Goal: Complete application form: Complete application form

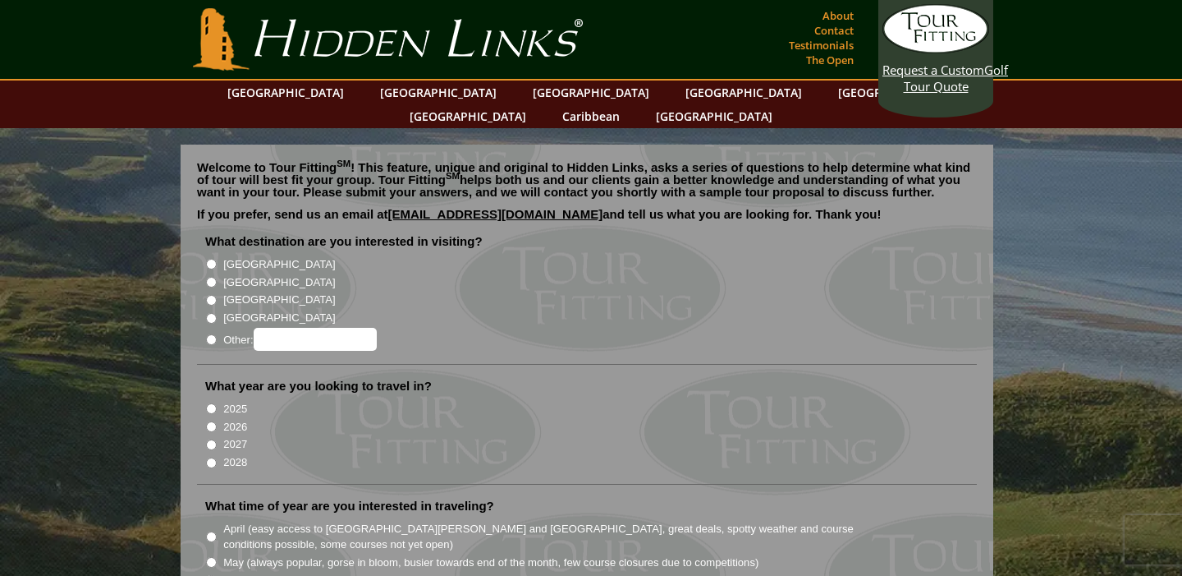
click at [207, 259] on input "[GEOGRAPHIC_DATA]" at bounding box center [211, 264] width 11 height 11
radio input "true"
click at [209, 277] on input "[GEOGRAPHIC_DATA]" at bounding box center [211, 282] width 11 height 11
radio input "true"
click at [209, 259] on input "[GEOGRAPHIC_DATA]" at bounding box center [211, 264] width 11 height 11
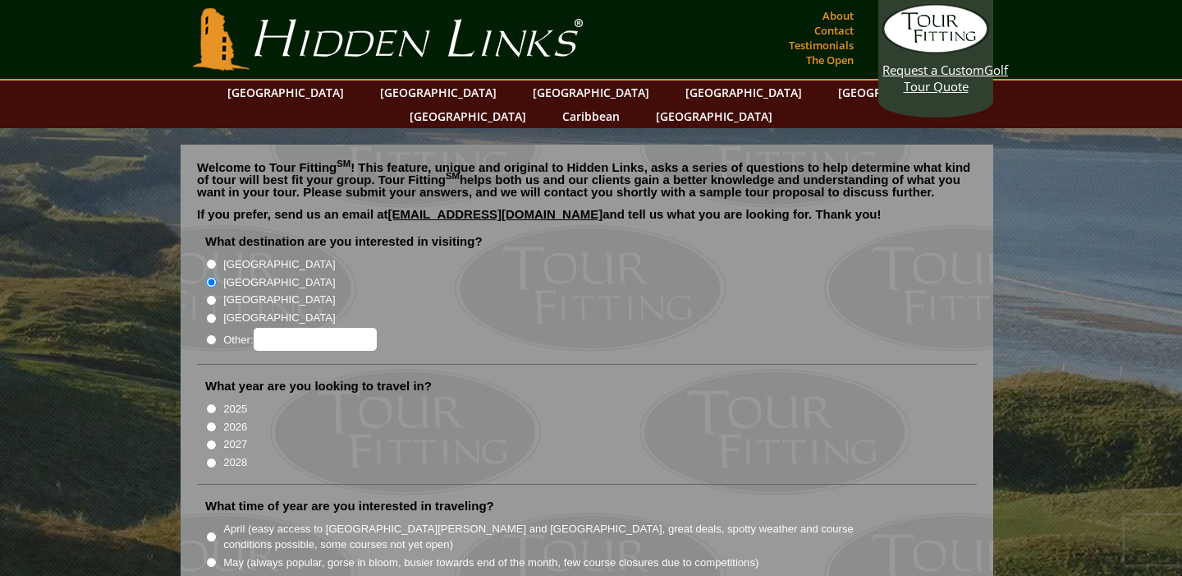
radio input "true"
click at [210, 277] on input "[GEOGRAPHIC_DATA]" at bounding box center [211, 282] width 11 height 11
radio input "true"
click at [213, 439] on input "2027" at bounding box center [211, 444] width 11 height 11
radio input "true"
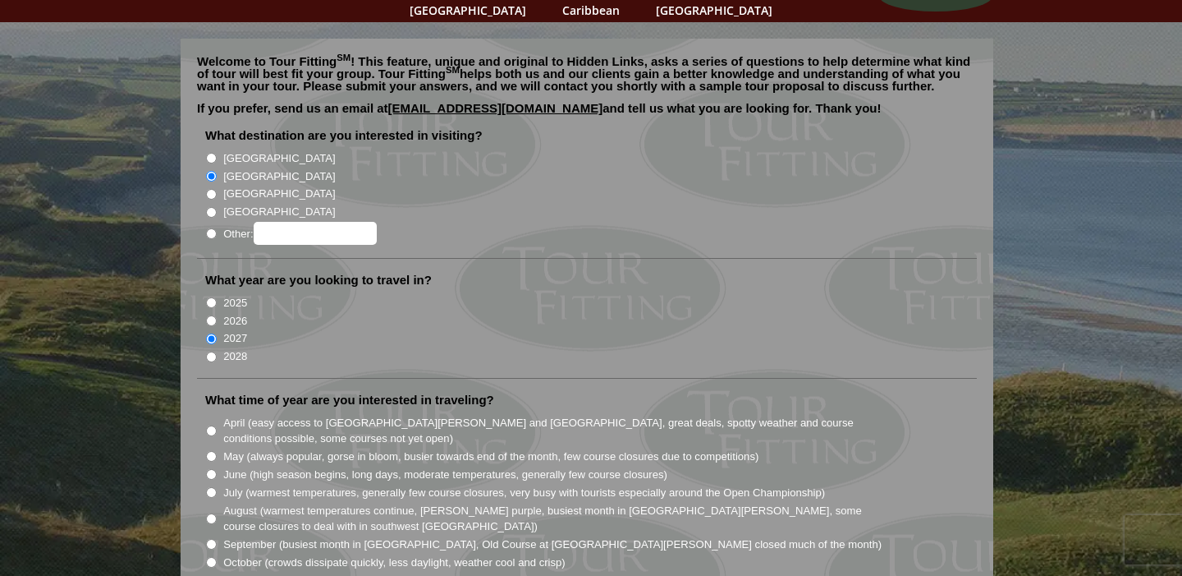
scroll to position [108, 0]
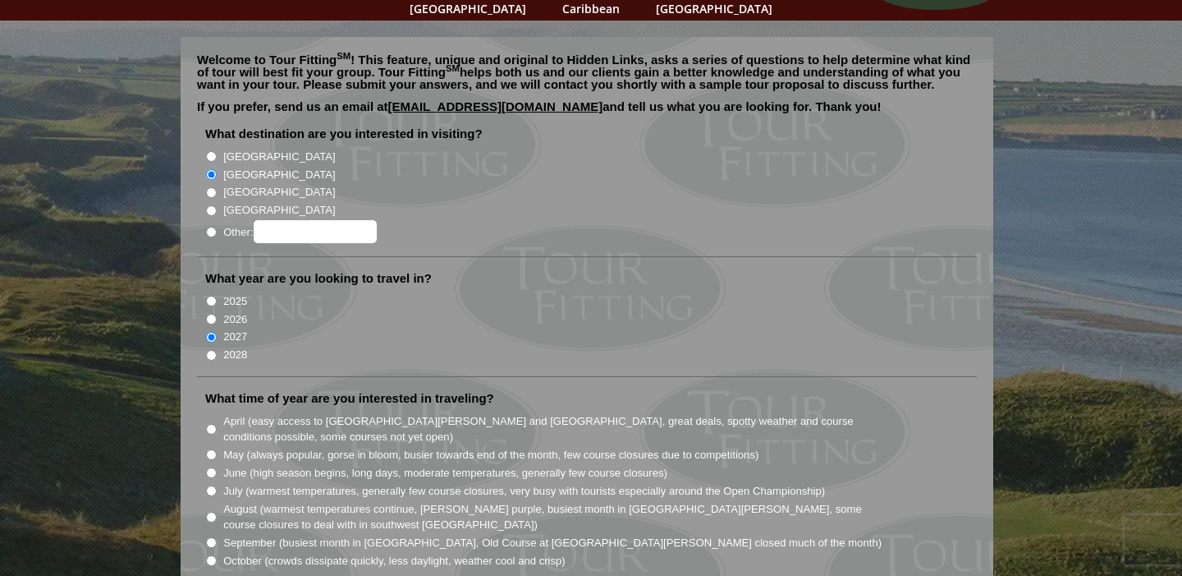
click at [214, 449] on input "May (always popular, gorse in bloom, busier towards end of the month, few cours…" at bounding box center [211, 454] width 11 height 11
radio input "true"
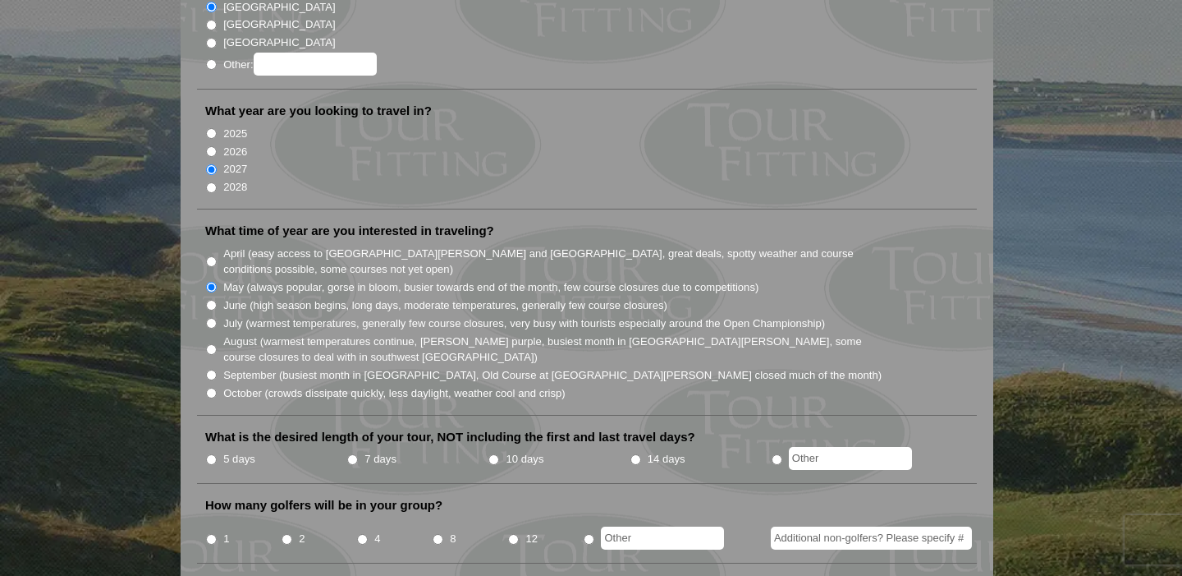
scroll to position [280, 0]
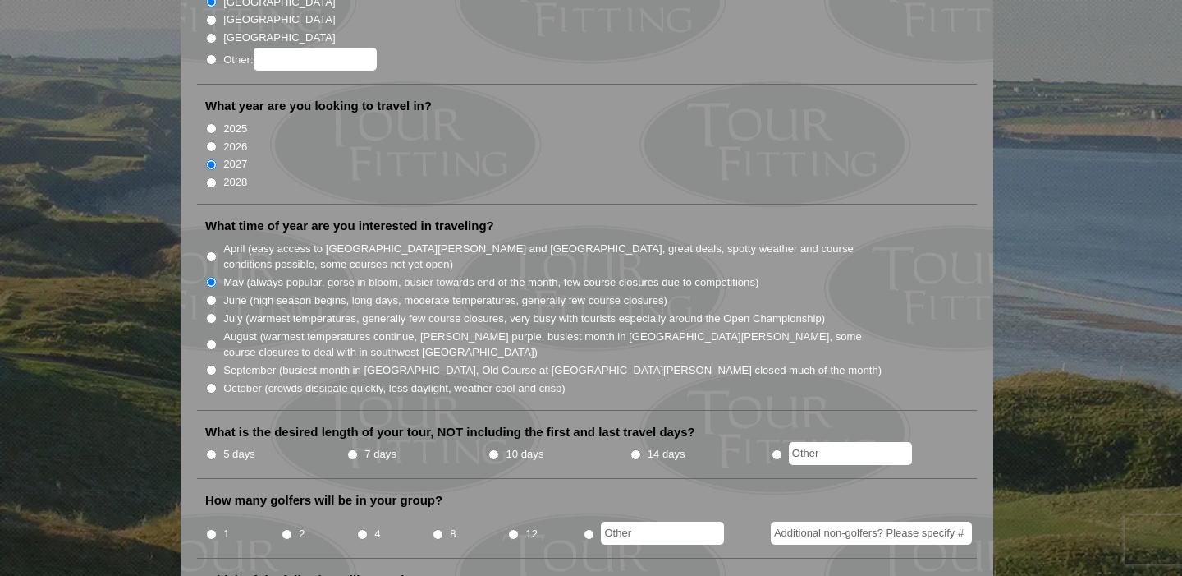
click at [211, 449] on input "5 days" at bounding box center [211, 454] width 11 height 11
radio input "true"
click at [287, 529] on input "2" at bounding box center [287, 534] width 11 height 11
radio input "true"
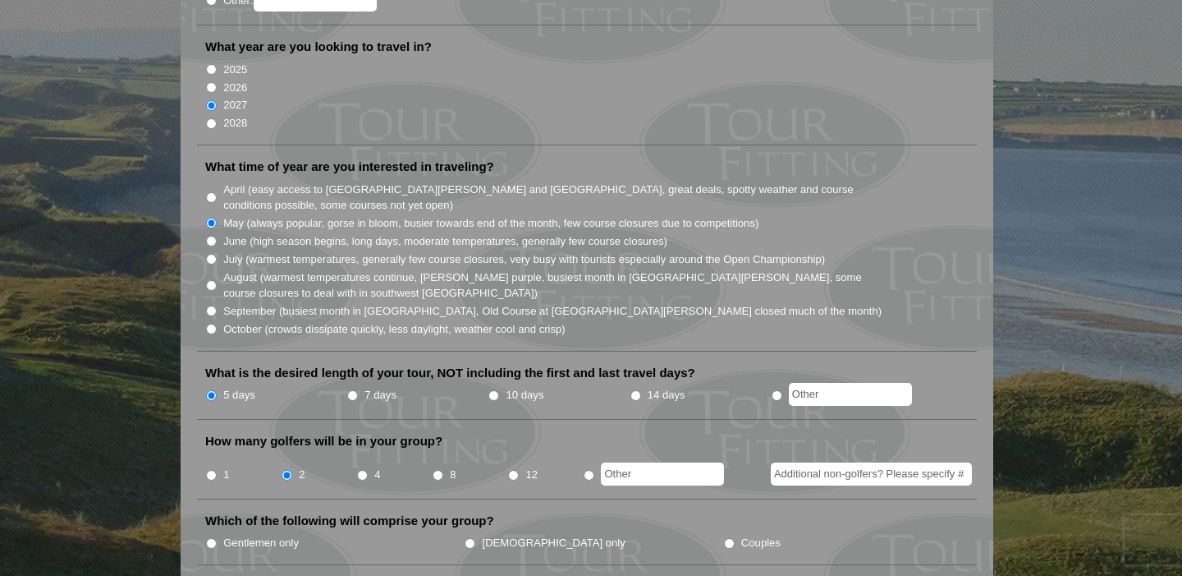
scroll to position [342, 0]
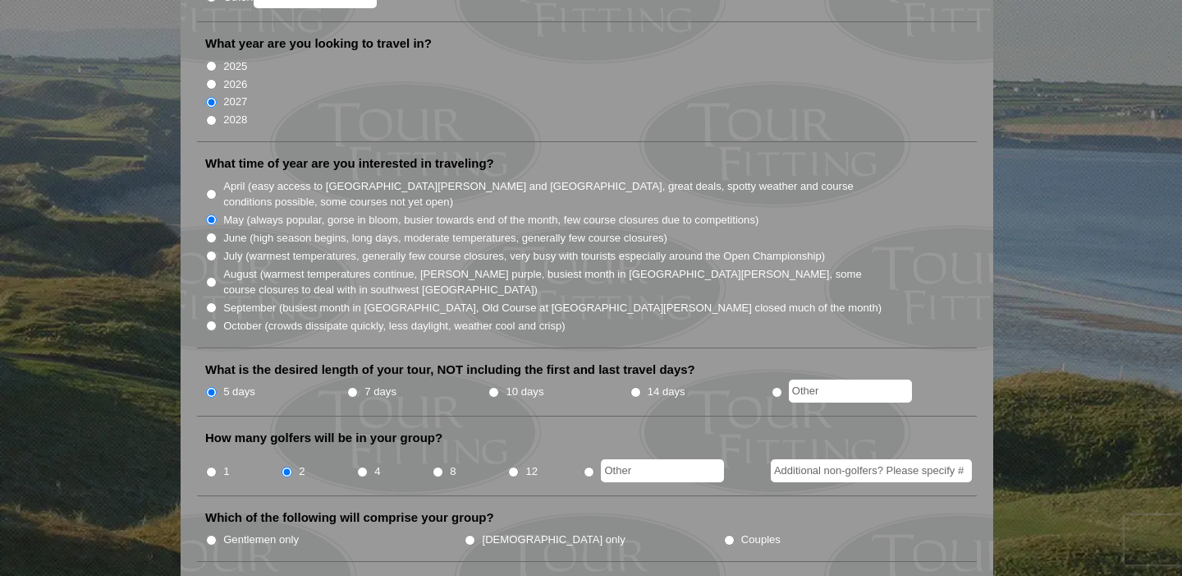
click at [808, 459] on input "Additional non-golfers? Please specify #" at bounding box center [871, 470] width 201 height 23
type input "2"
click at [724, 535] on input "Couples" at bounding box center [729, 540] width 11 height 11
radio input "true"
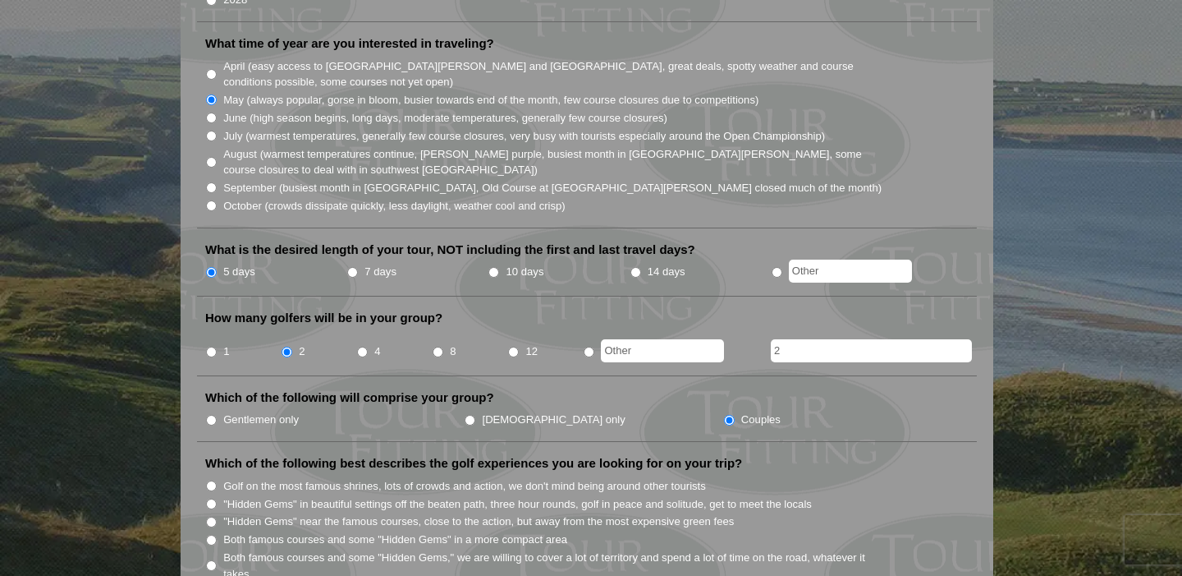
scroll to position [466, 0]
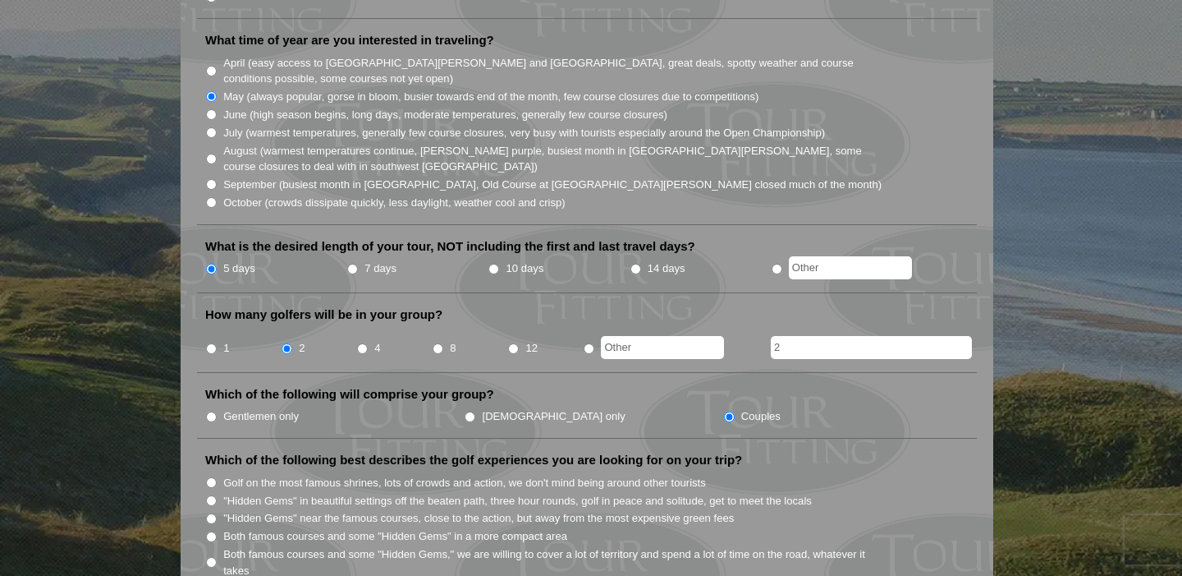
click at [211, 531] on input "Both famous courses and some "Hidden Gems" in a more compact area" at bounding box center [211, 536] width 11 height 11
radio input "true"
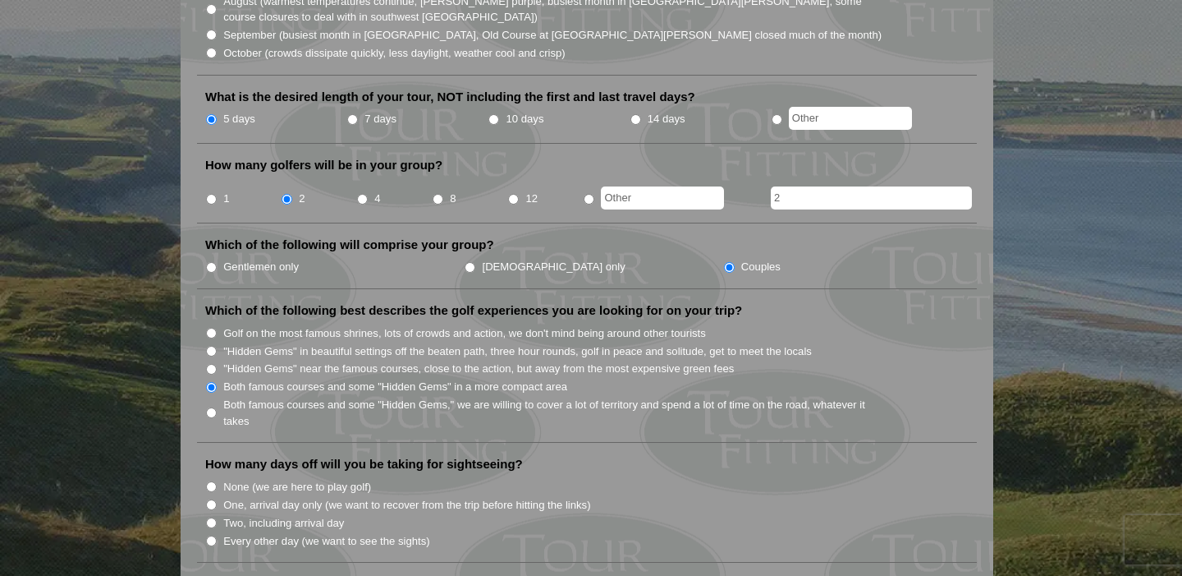
scroll to position [617, 0]
click at [211, 516] on input "Two, including arrival day" at bounding box center [211, 521] width 11 height 11
radio input "true"
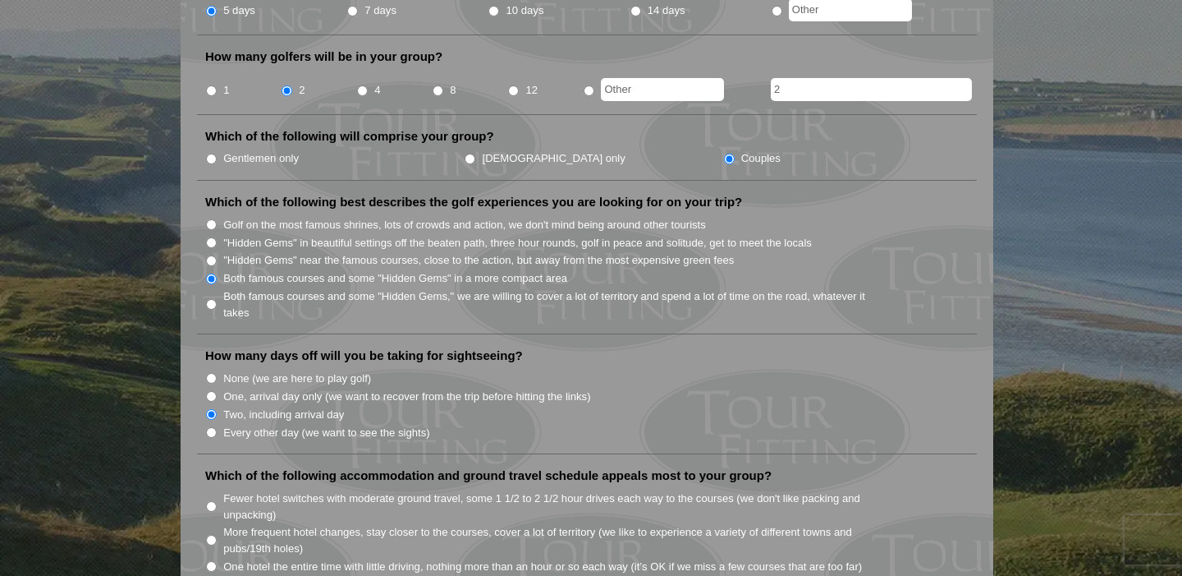
scroll to position [728, 0]
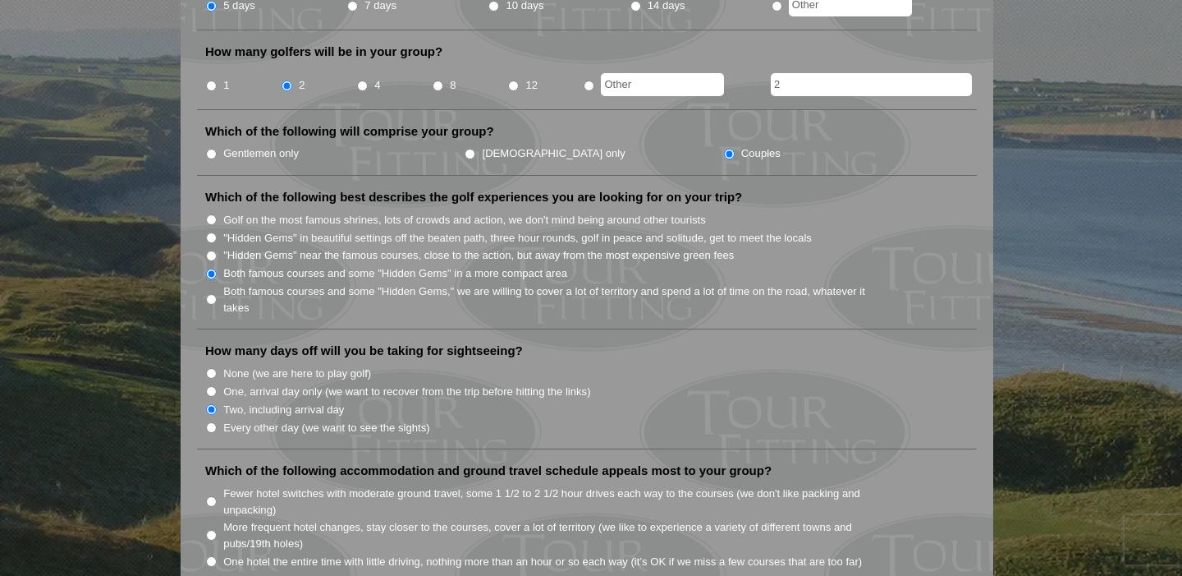
click at [211, 496] on input "Fewer hotel switches with moderate ground travel, some 1 1/2 to 2 1/2 hour driv…" at bounding box center [211, 501] width 11 height 11
radio input "true"
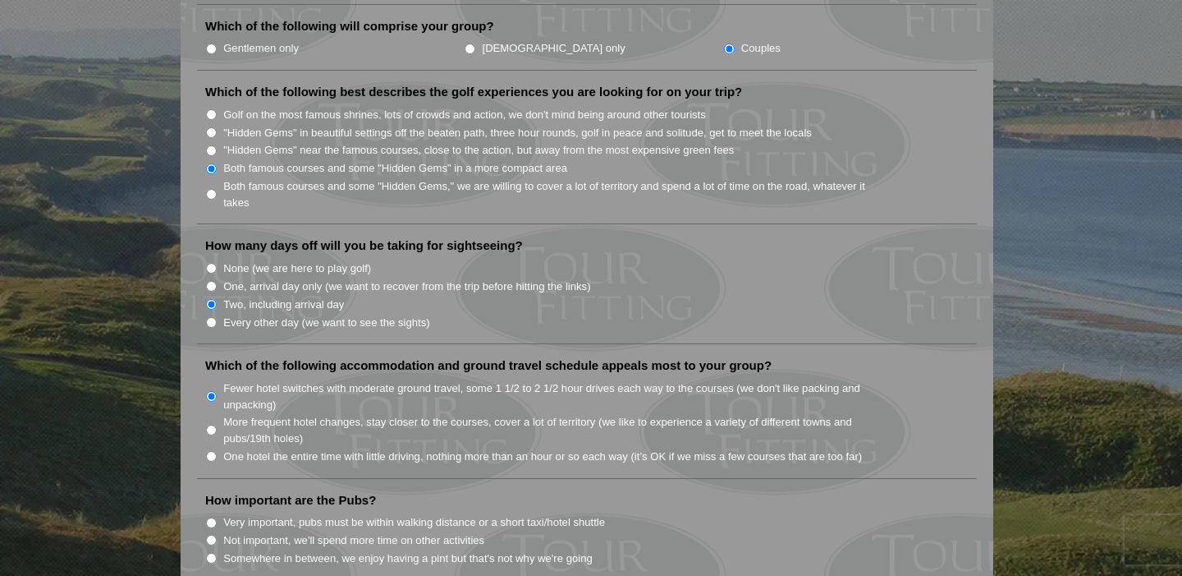
scroll to position [843, 0]
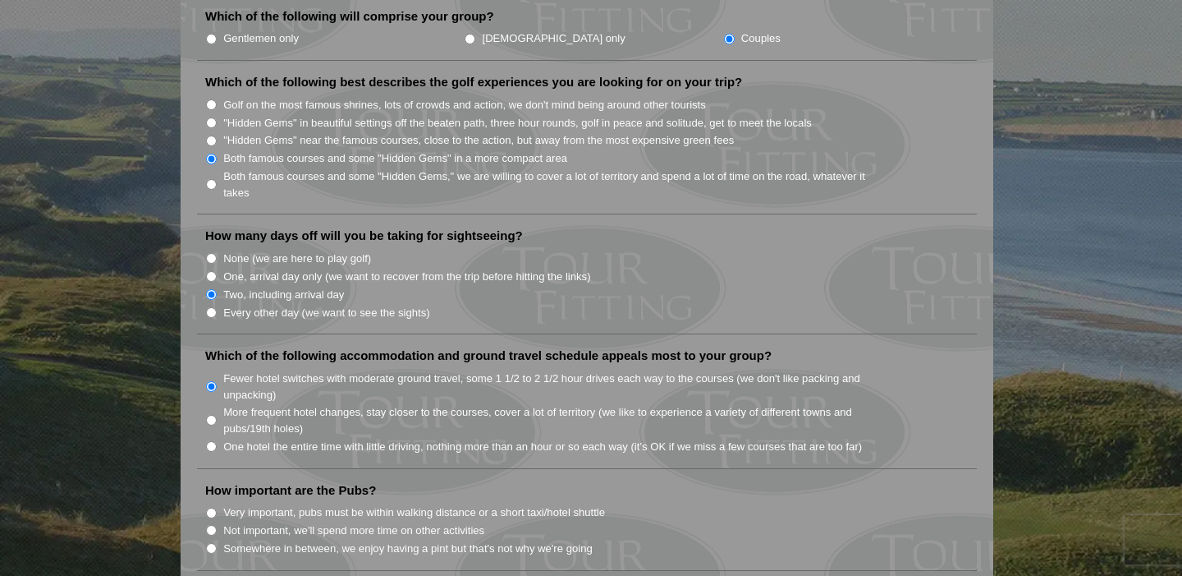
click at [209, 543] on input "Somewhere in between, we enjoy having a pint but that's not why we're going" at bounding box center [211, 548] width 11 height 11
radio input "true"
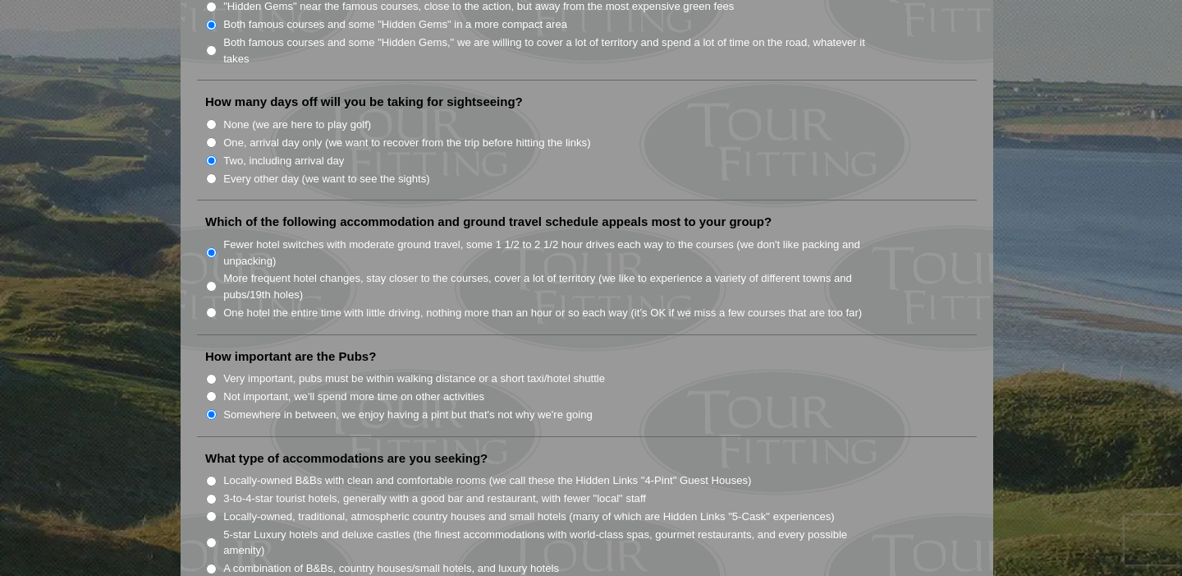
scroll to position [980, 0]
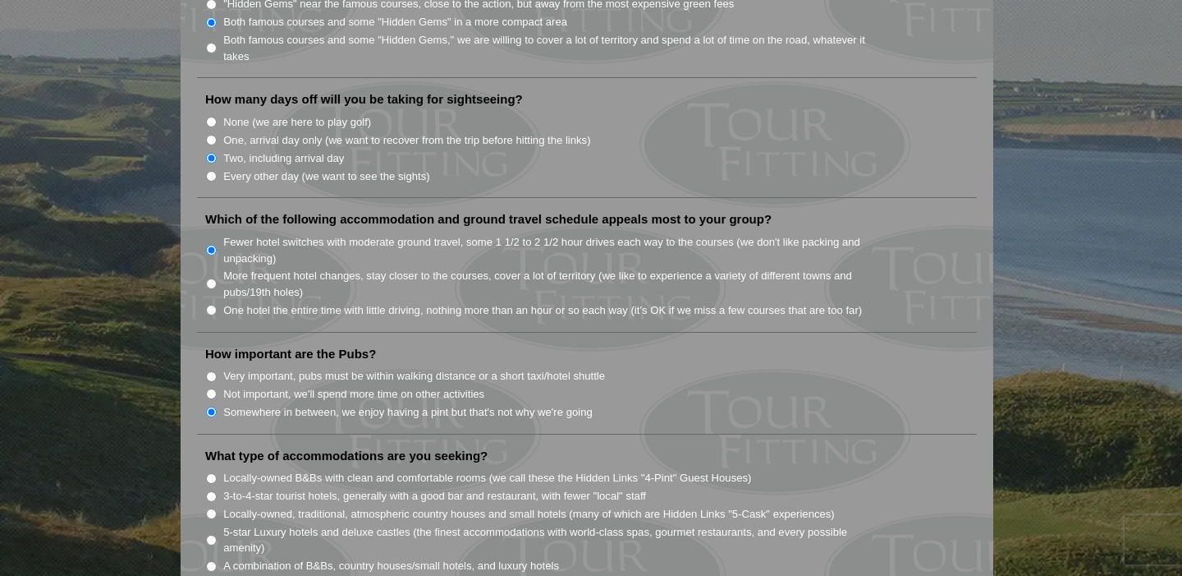
click at [209, 508] on input "Locally-owned, traditional, atmospheric country houses and small hotels (many o…" at bounding box center [211, 513] width 11 height 11
radio input "true"
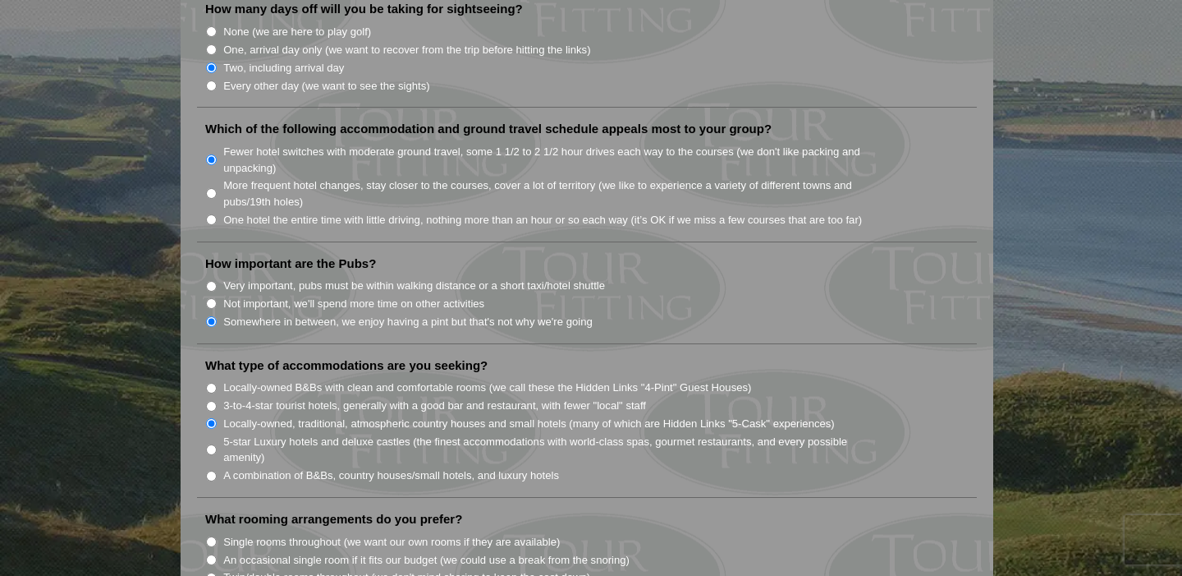
scroll to position [1077, 0]
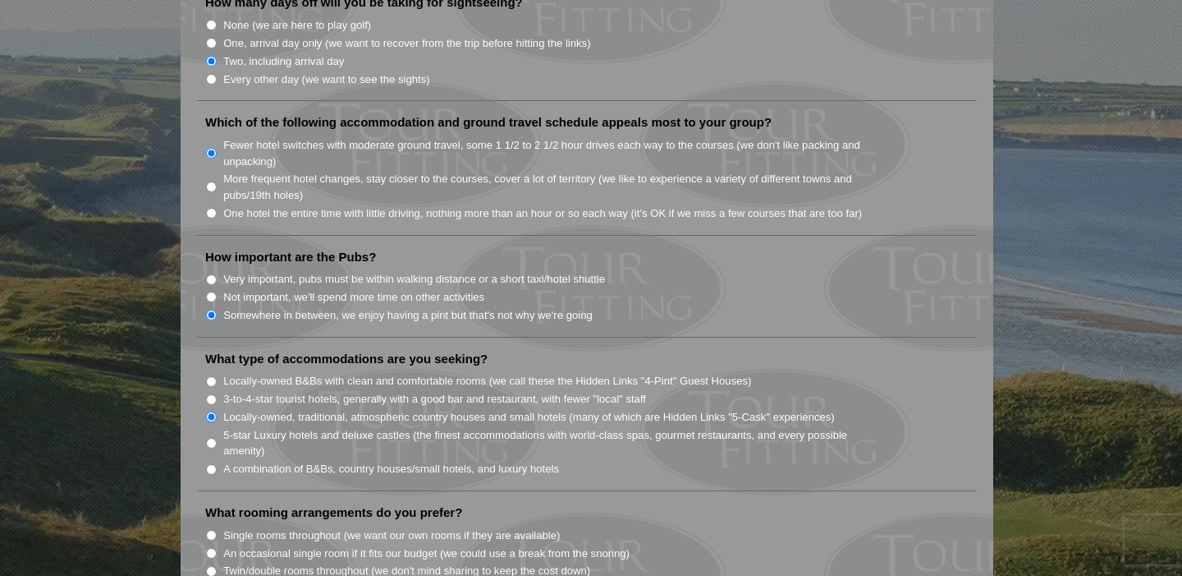
click at [214, 464] on input "A combination of B&Bs, country houses/small hotels, and luxury hotels" at bounding box center [211, 469] width 11 height 11
radio input "true"
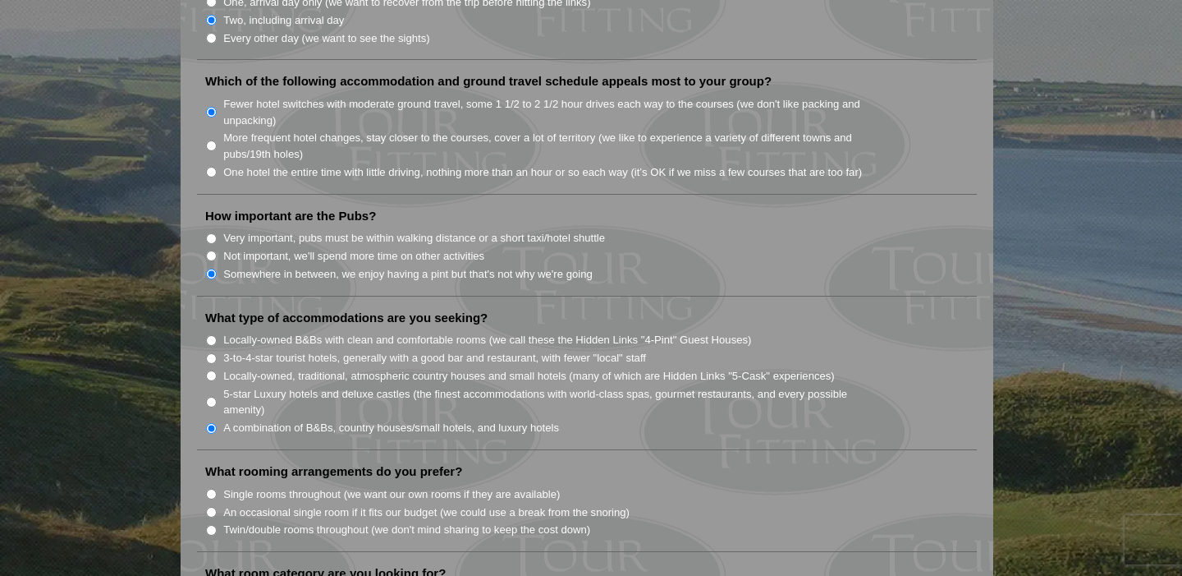
scroll to position [1120, 0]
click at [211, 486] on input "Single rooms throughout (we want our own rooms if they are available)" at bounding box center [211, 491] width 11 height 11
radio input "true"
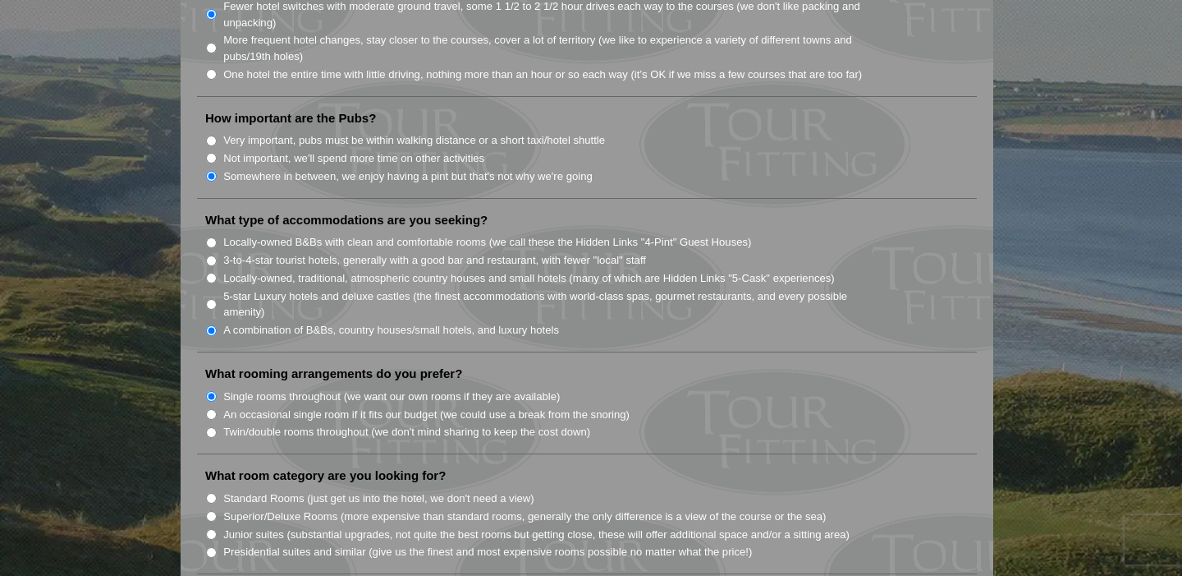
scroll to position [1216, 0]
click at [212, 492] on input "Standard Rooms (just get us into the hotel, we don't need a view)" at bounding box center [211, 497] width 11 height 11
radio input "true"
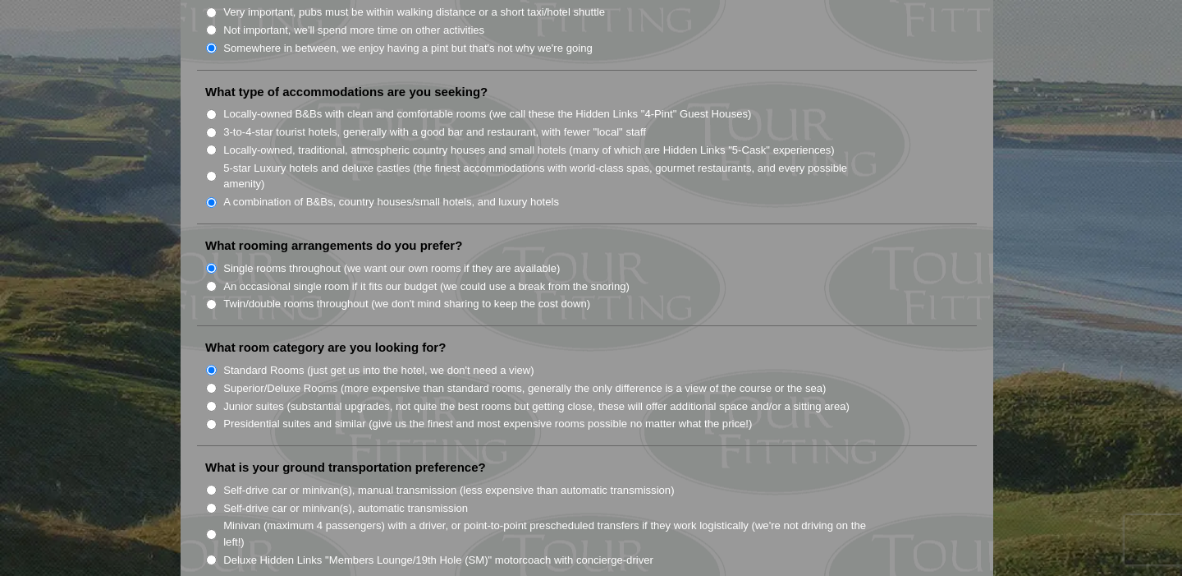
scroll to position [1347, 0]
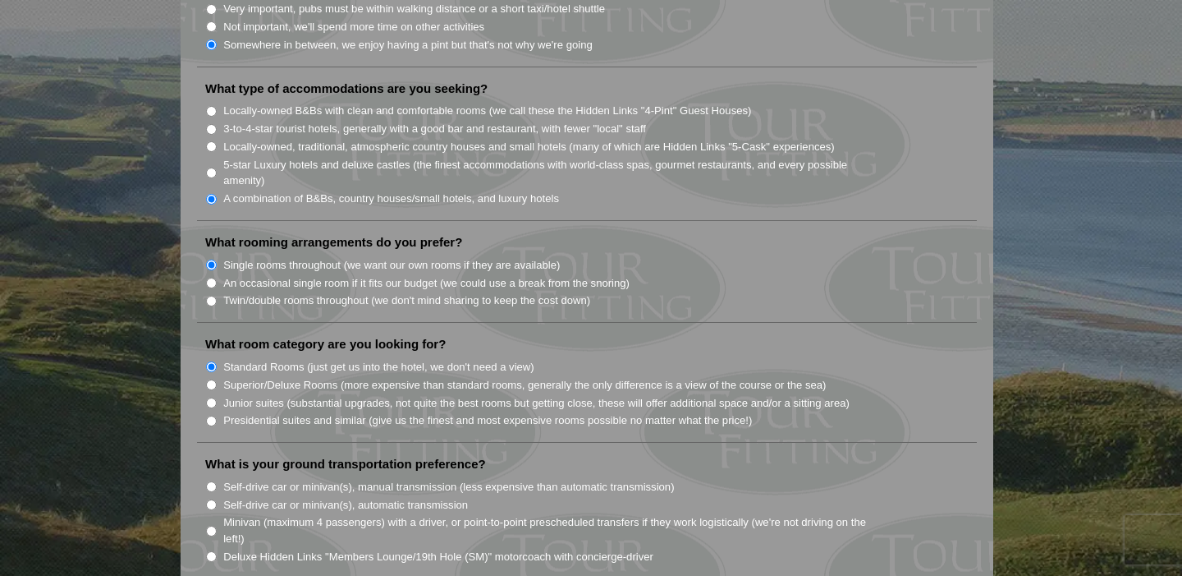
click at [213, 499] on input "Self-drive car or minivan(s), automatic transmission" at bounding box center [211, 504] width 11 height 11
radio input "true"
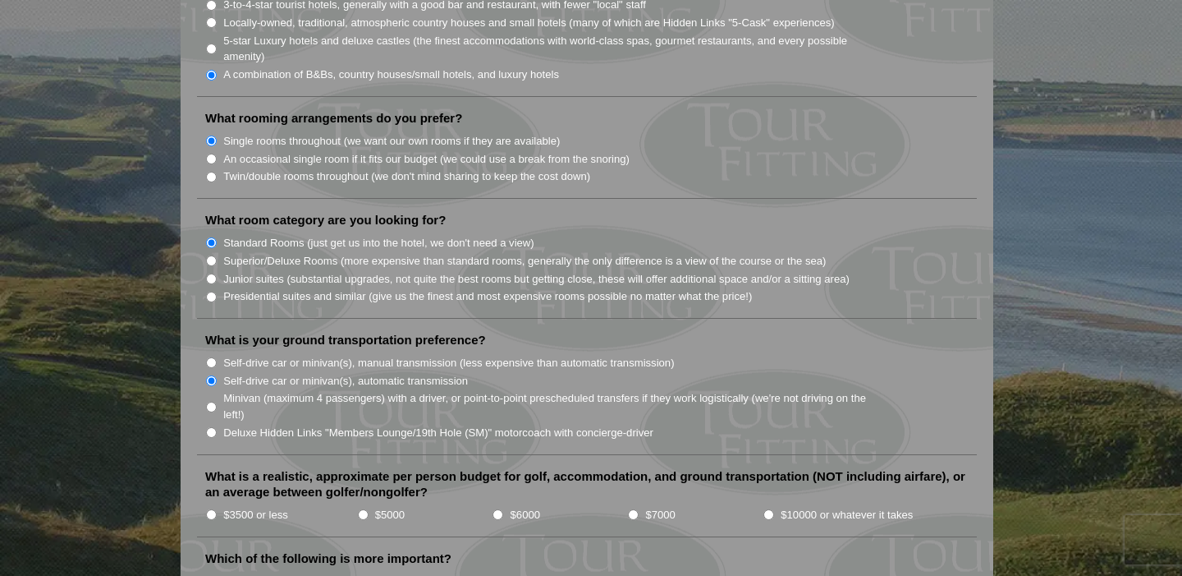
scroll to position [1475, 0]
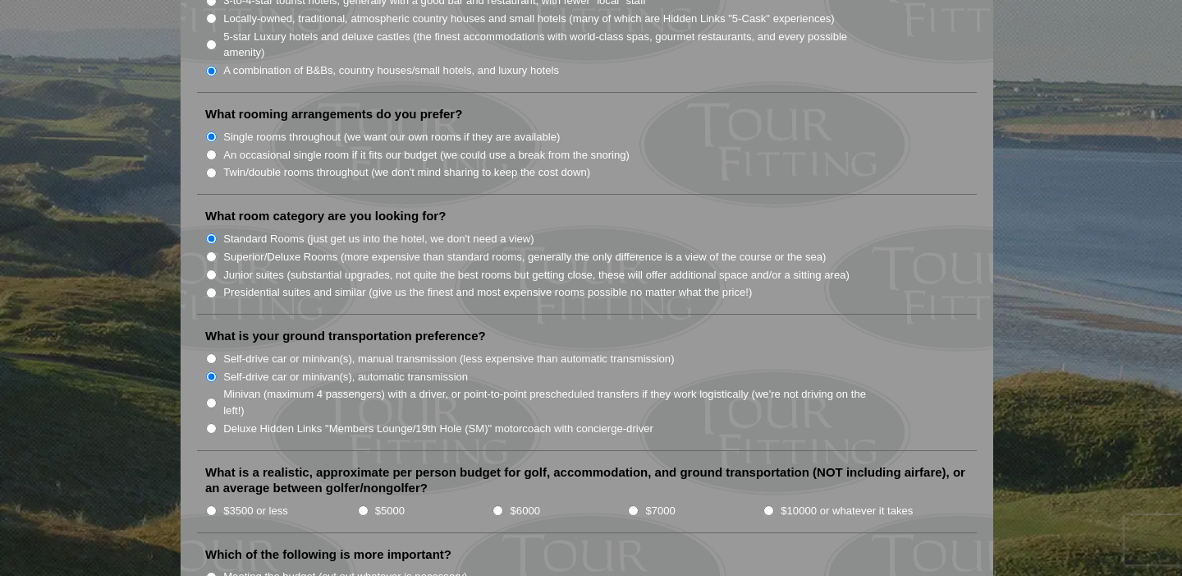
click at [212, 505] on input "$3500 or less" at bounding box center [211, 510] width 11 height 11
radio input "true"
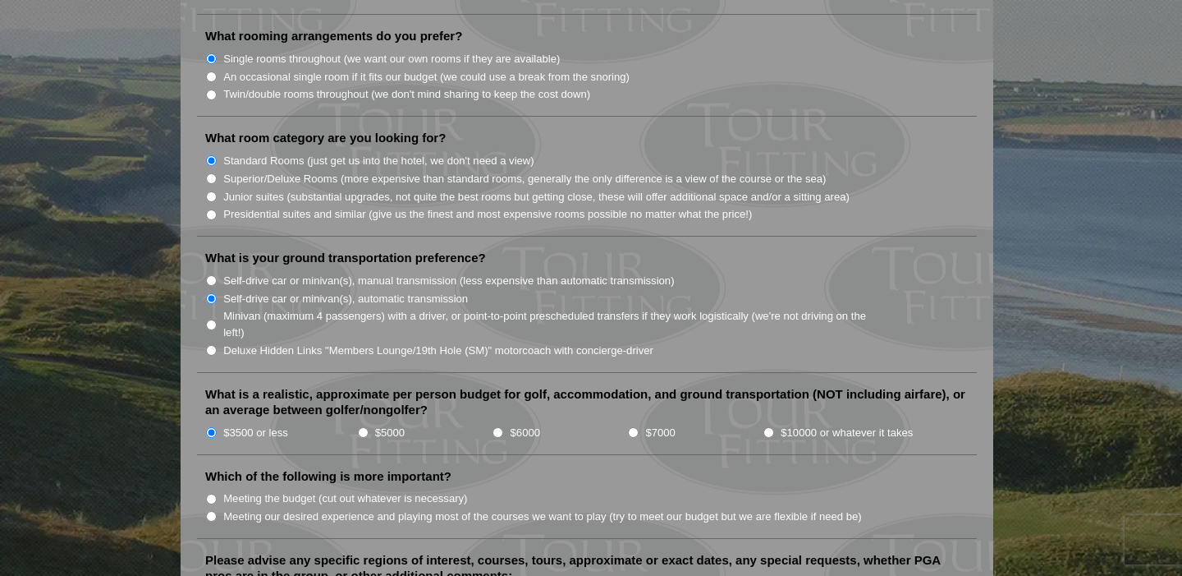
scroll to position [1555, 0]
click at [210, 504] on li "Meeting our desired experience and playing most of the courses we want to play …" at bounding box center [593, 513] width 777 height 18
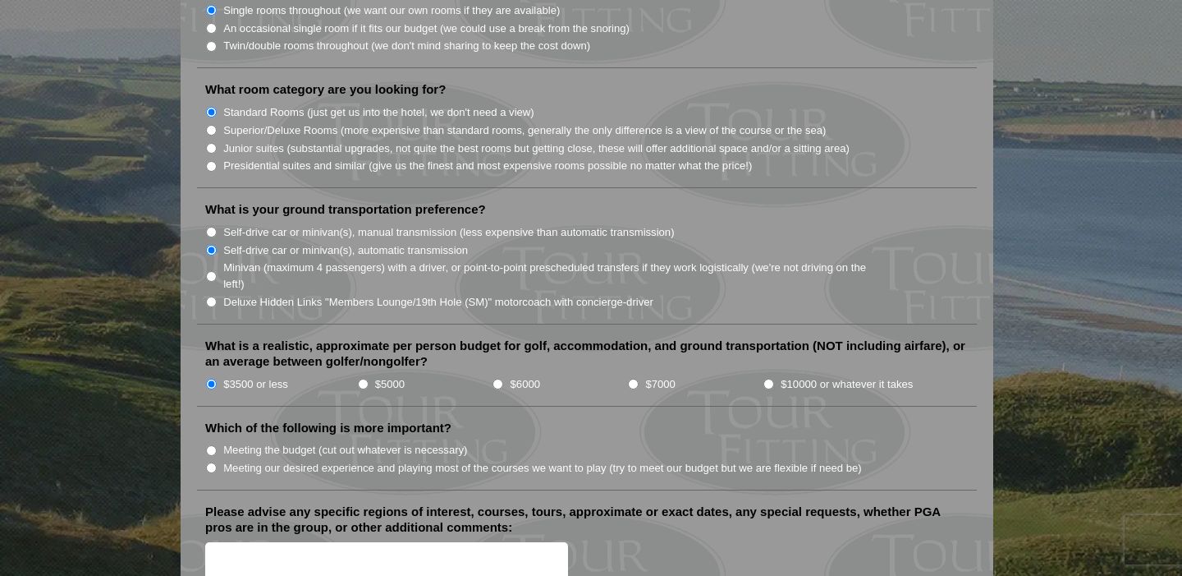
scroll to position [1603, 0]
click at [210, 461] on input "Meeting our desired experience and playing most of the courses we want to play …" at bounding box center [211, 466] width 11 height 11
radio input "true"
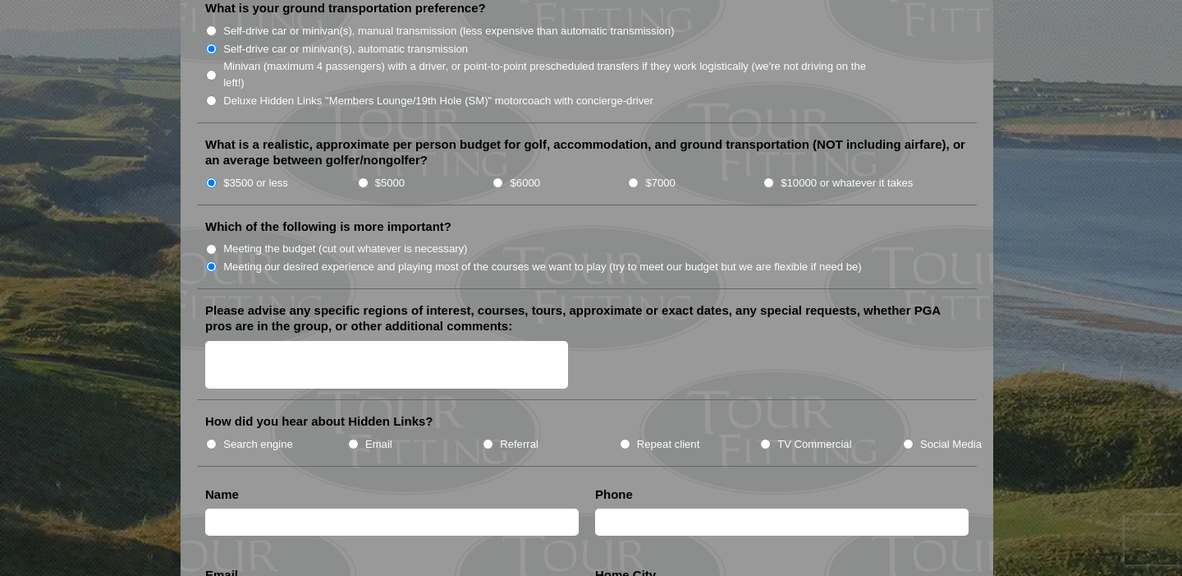
scroll to position [1805, 0]
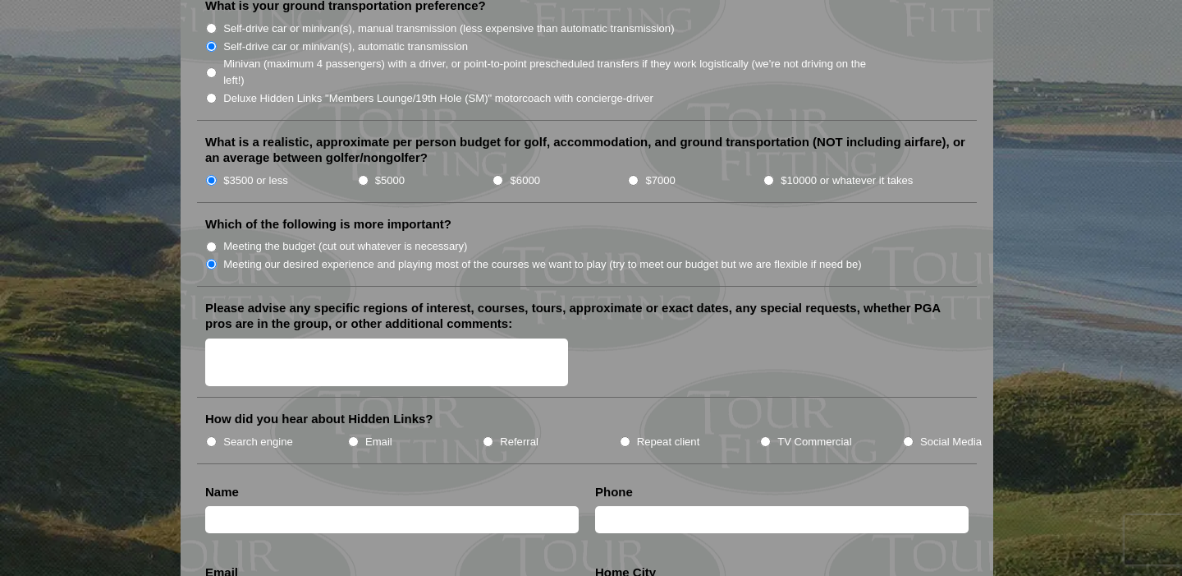
click at [207, 436] on input "Search engine" at bounding box center [211, 441] width 11 height 11
radio input "true"
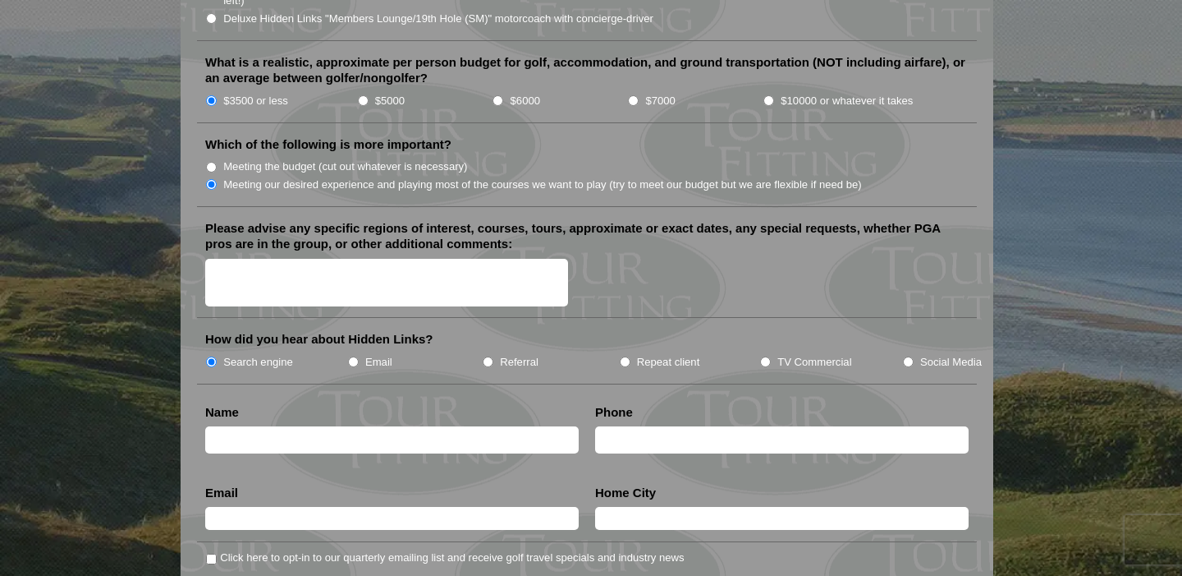
scroll to position [1891, 0]
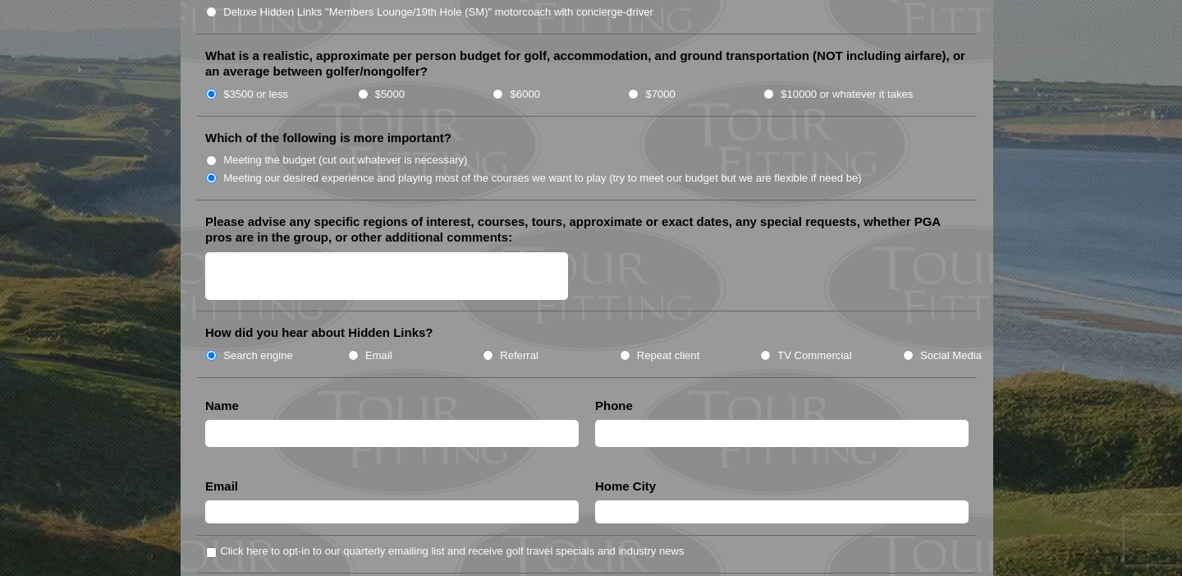
click at [223, 420] on input "text" at bounding box center [392, 433] width 374 height 27
type input "[PERSON_NAME]"
type input "8439914523"
type input "Ladson"
click at [424, 500] on input "text" at bounding box center [392, 511] width 374 height 23
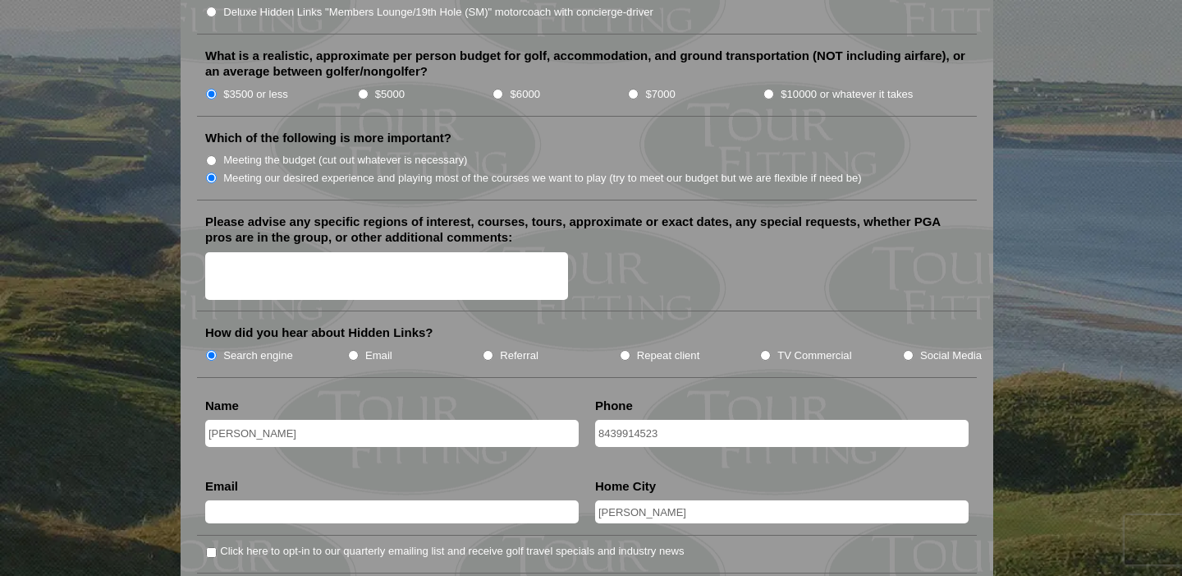
type input "[EMAIL_ADDRESS][DOMAIN_NAME]"
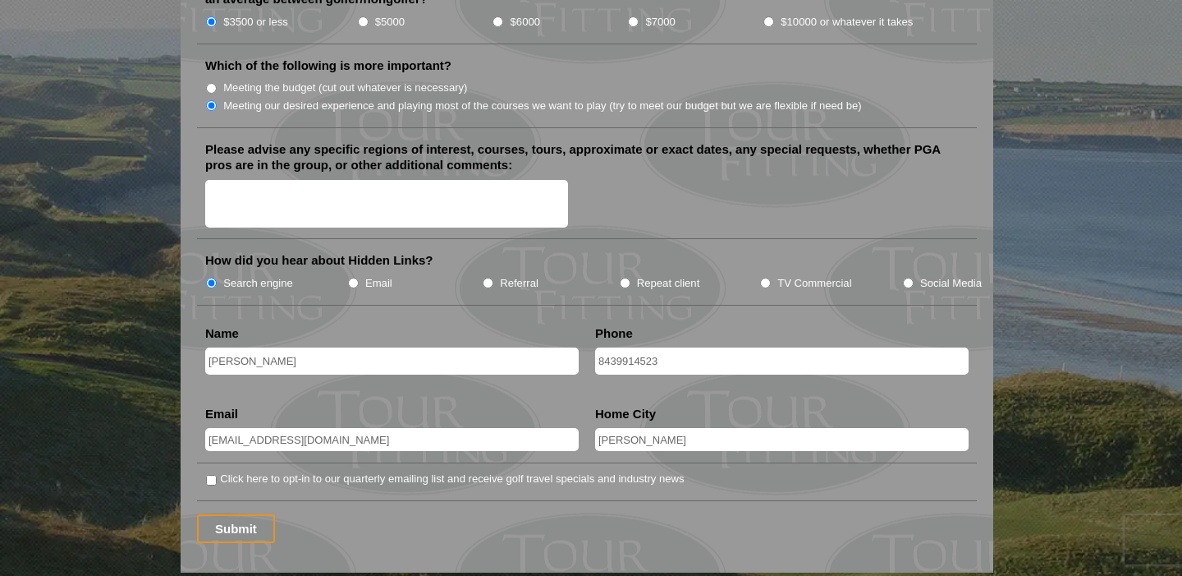
scroll to position [1968, 0]
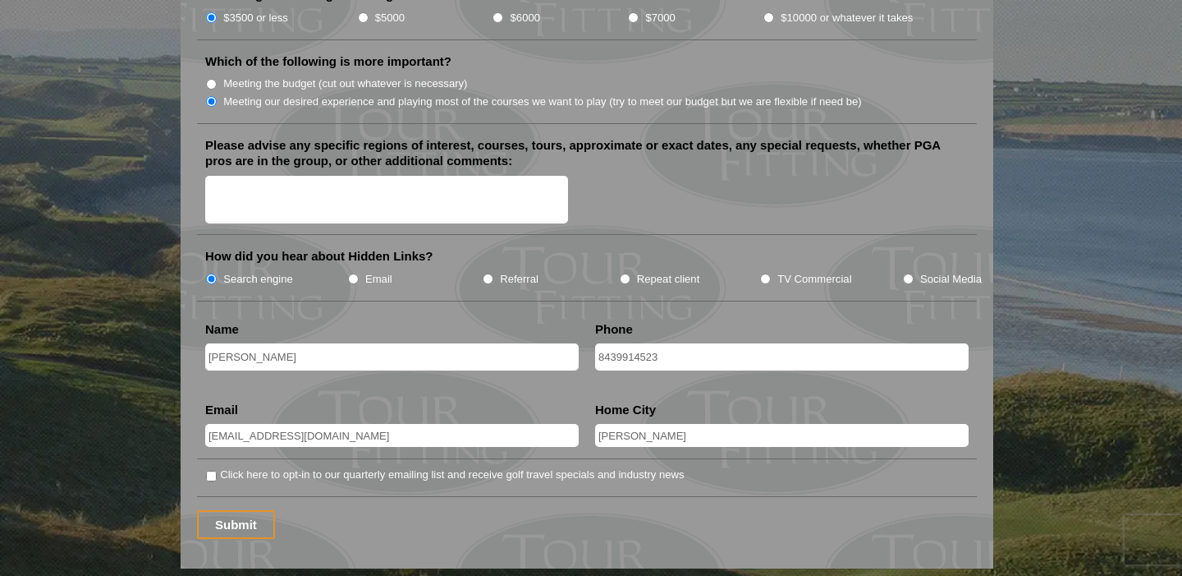
drag, startPoint x: 639, startPoint y: 412, endPoint x: 580, endPoint y: 403, distance: 59.8
type input "[GEOGRAPHIC_DATA]"
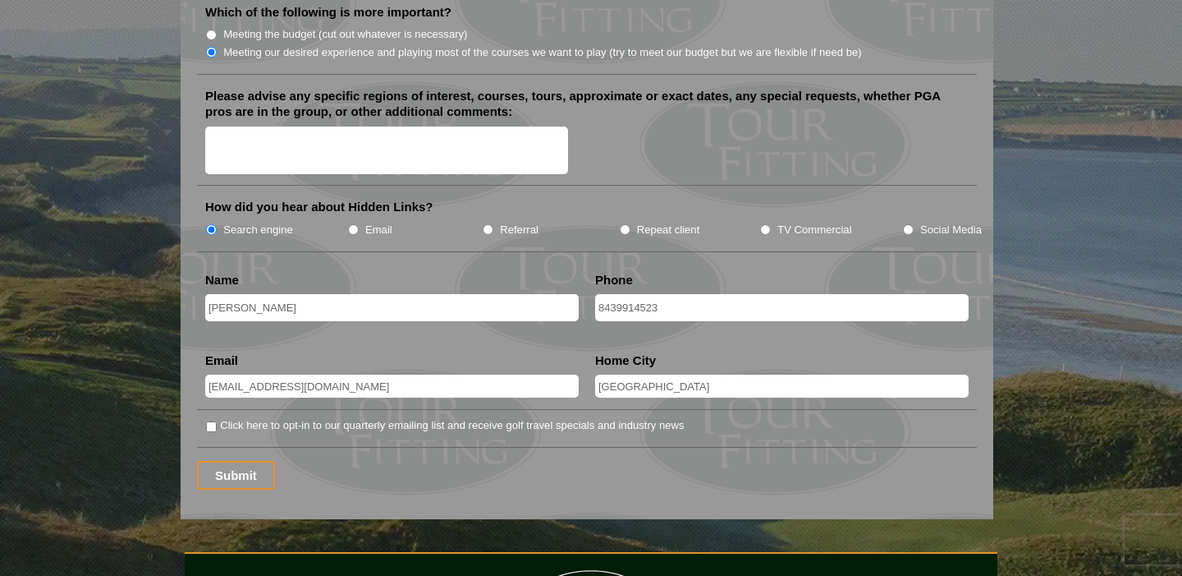
scroll to position [2027, 0]
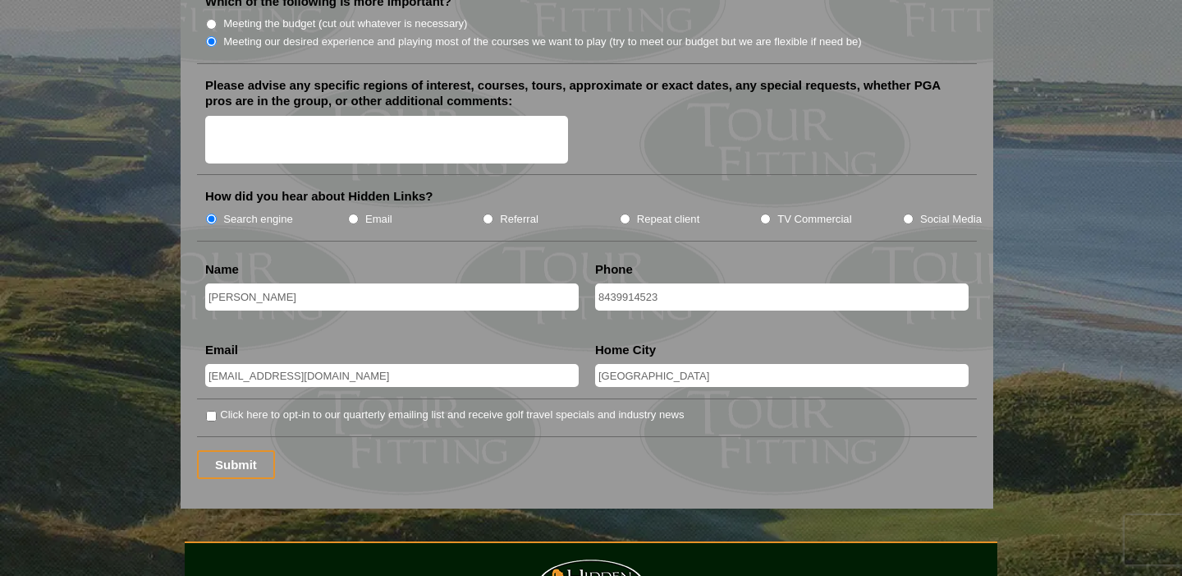
click at [209, 411] on input "Click here to opt-in to our quarterly emailing list and receive golf travel spe…" at bounding box center [211, 416] width 11 height 11
checkbox input "true"
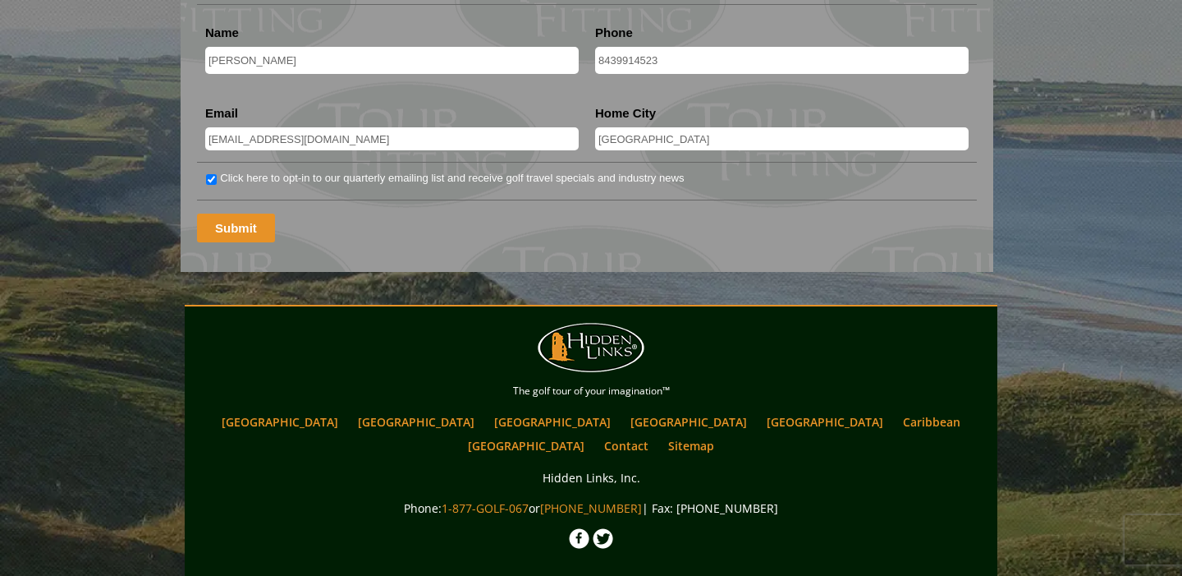
scroll to position [2326, 0]
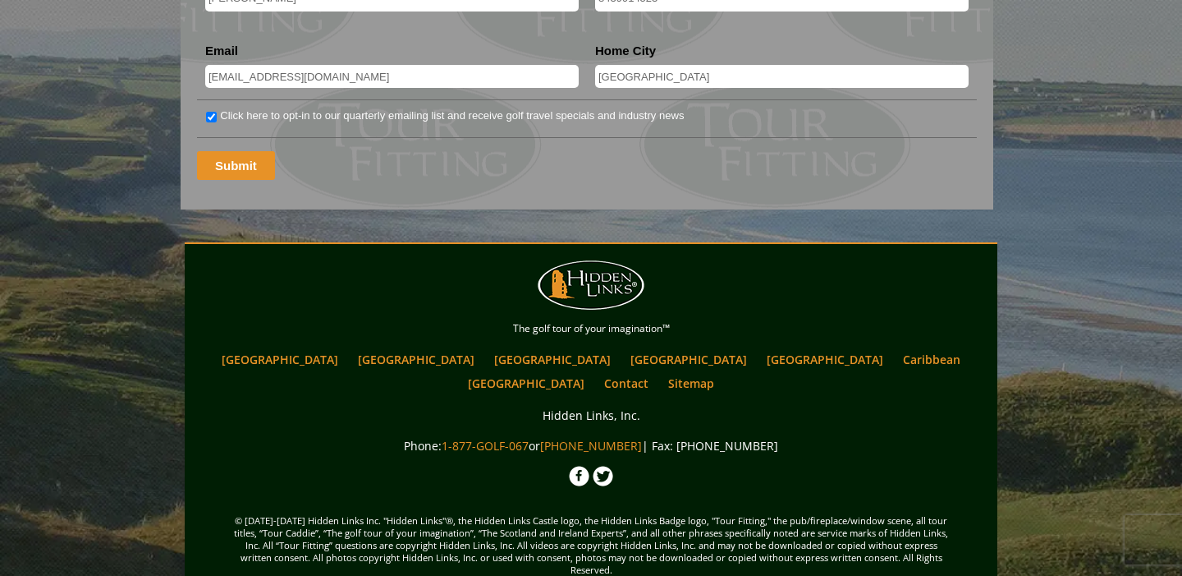
click at [232, 151] on input "Submit" at bounding box center [236, 165] width 78 height 29
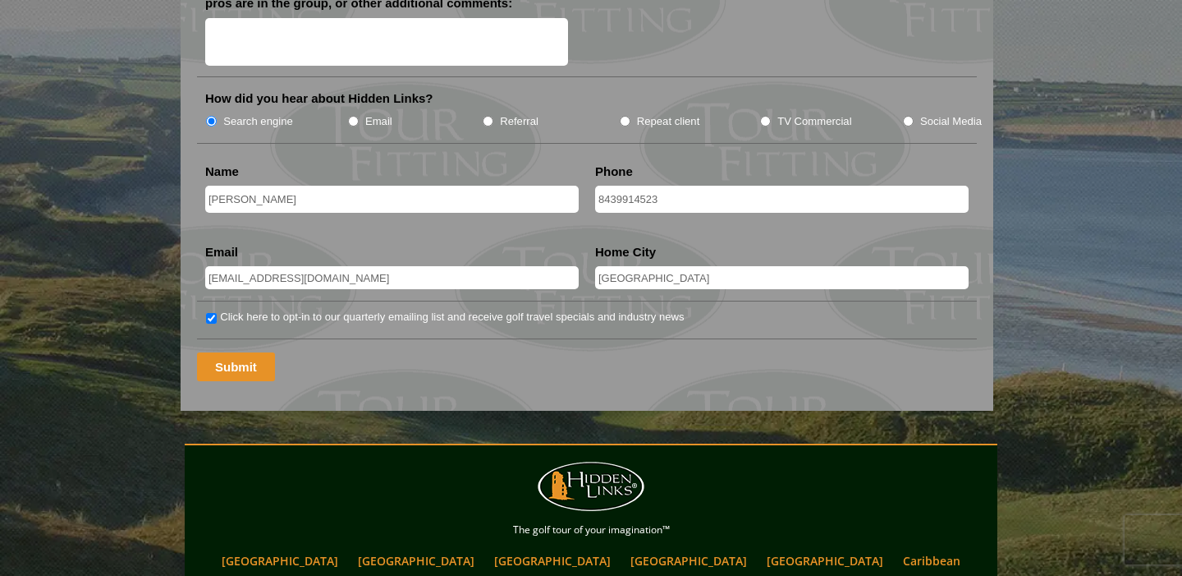
scroll to position [2156, 0]
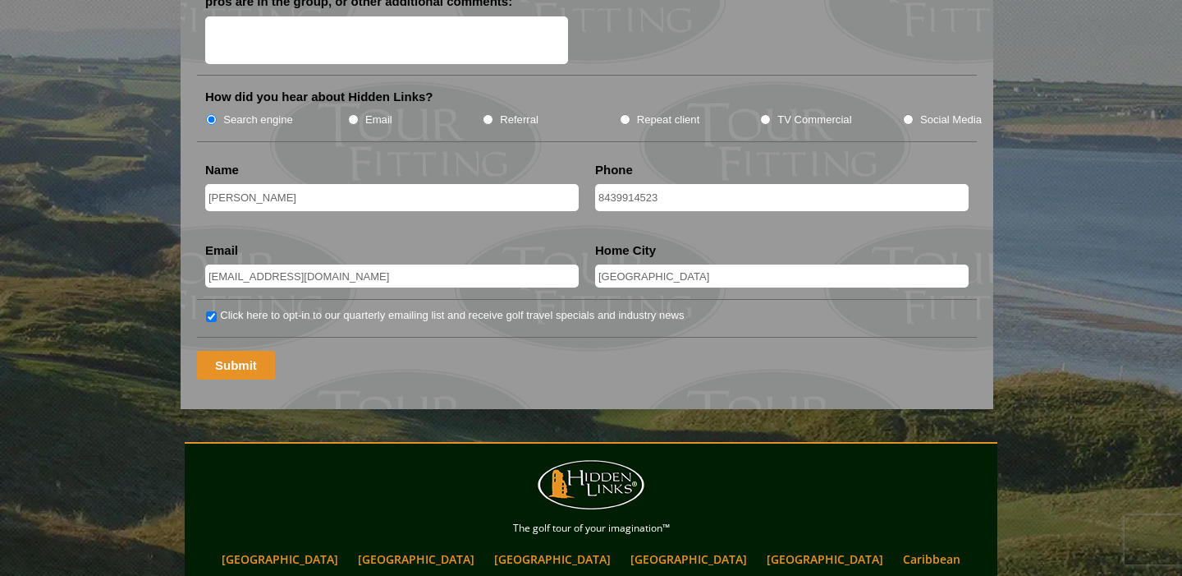
click at [237, 351] on input "Submit" at bounding box center [236, 365] width 78 height 29
